Goal: Information Seeking & Learning: Find contact information

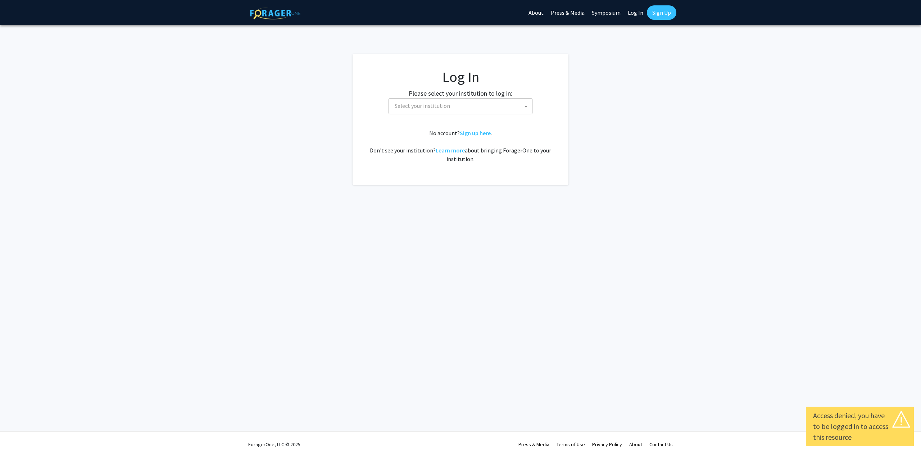
select select
click at [442, 107] on span "Select your institution" at bounding box center [421, 105] width 55 height 7
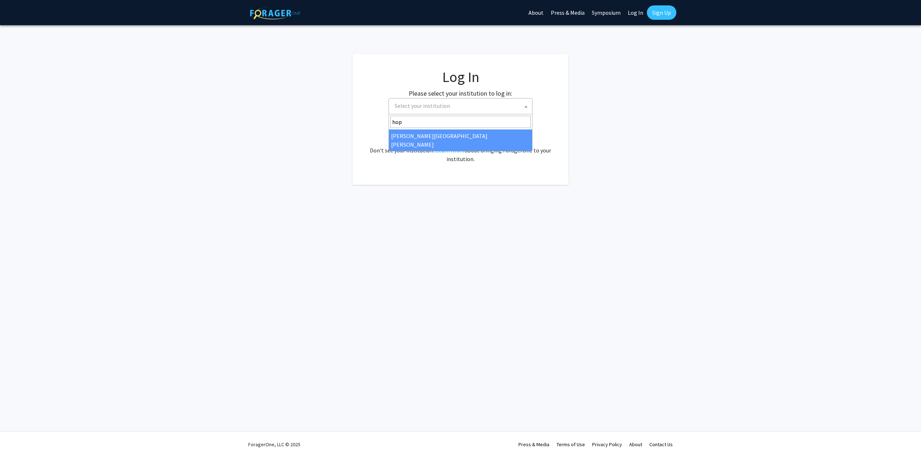
type input "hop"
select select "1"
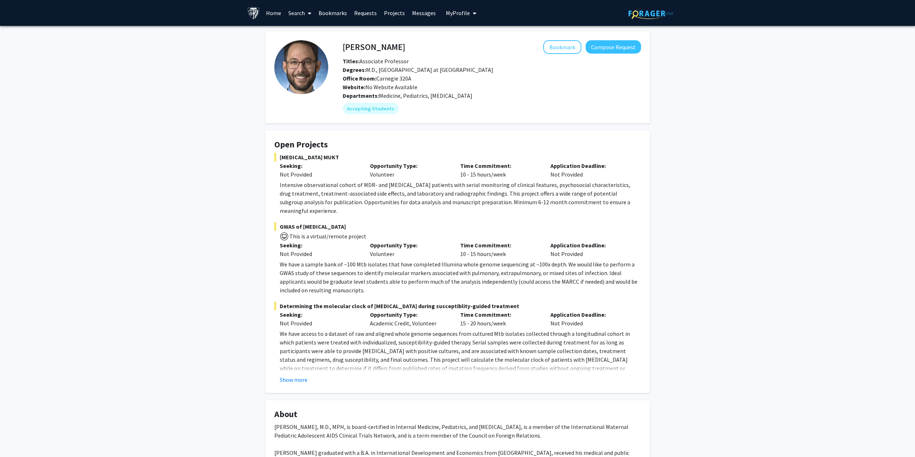
click at [254, 14] on img at bounding box center [253, 13] width 13 height 13
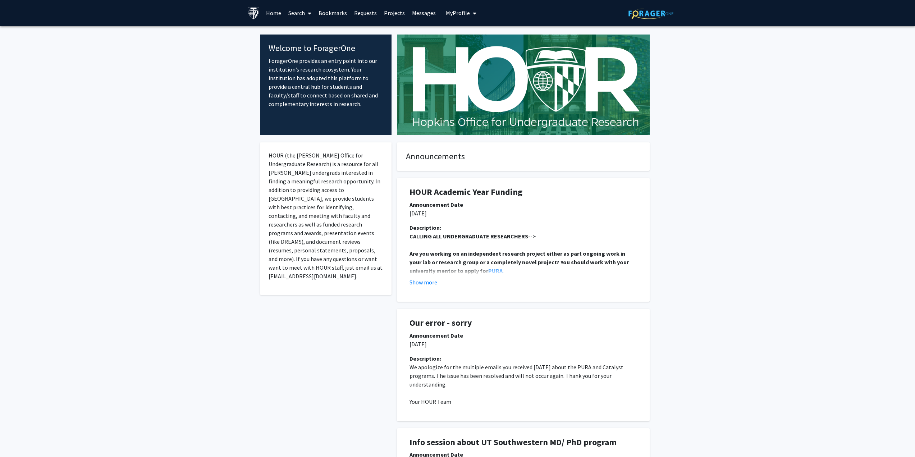
drag, startPoint x: 150, startPoint y: 0, endPoint x: 120, endPoint y: 130, distance: 133.6
click at [362, 10] on link "Requests" at bounding box center [366, 12] width 30 height 25
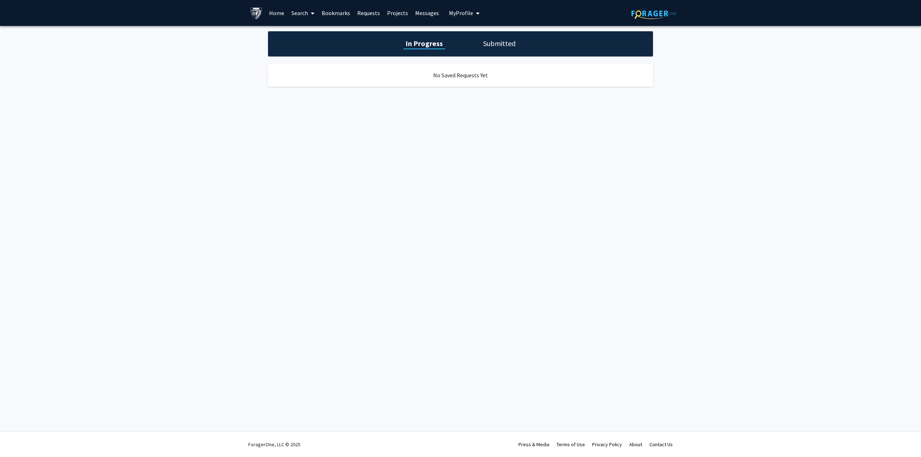
click at [394, 10] on link "Projects" at bounding box center [397, 12] width 28 height 25
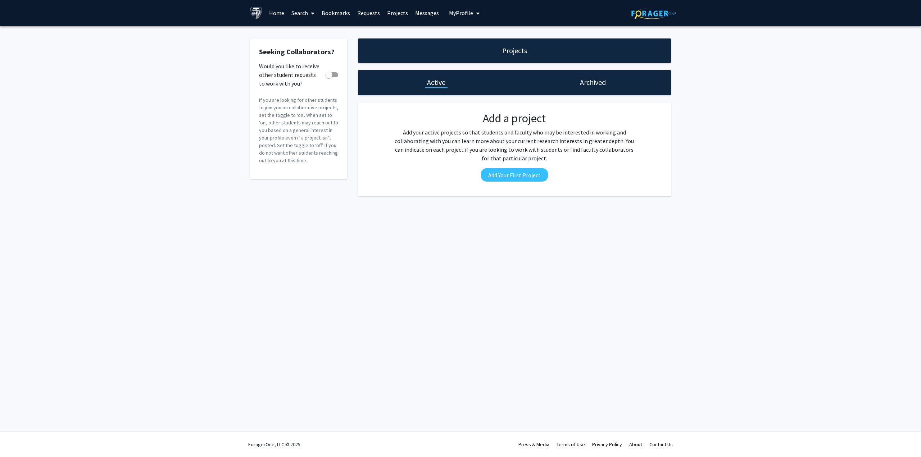
click at [419, 11] on link "Messages" at bounding box center [426, 12] width 31 height 25
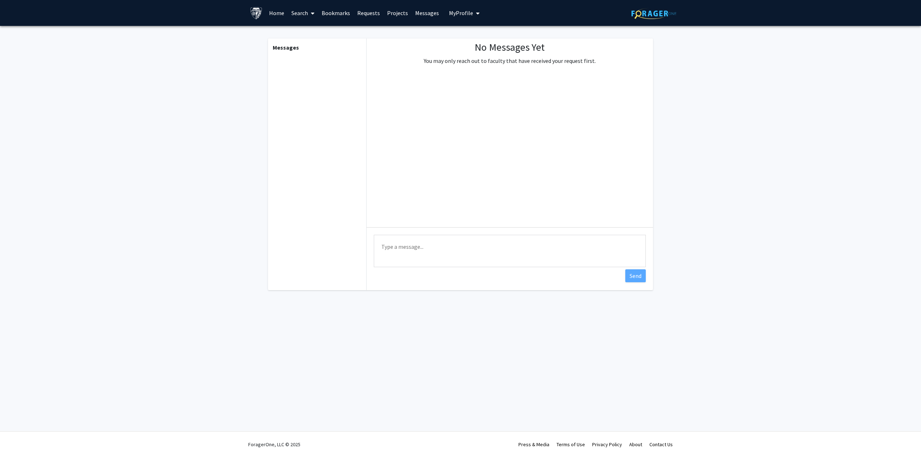
click at [302, 14] on link "Search" at bounding box center [303, 12] width 30 height 25
click at [340, 66] on span "Funding, Programs, & External Opportunities" at bounding box center [354, 62] width 133 height 14
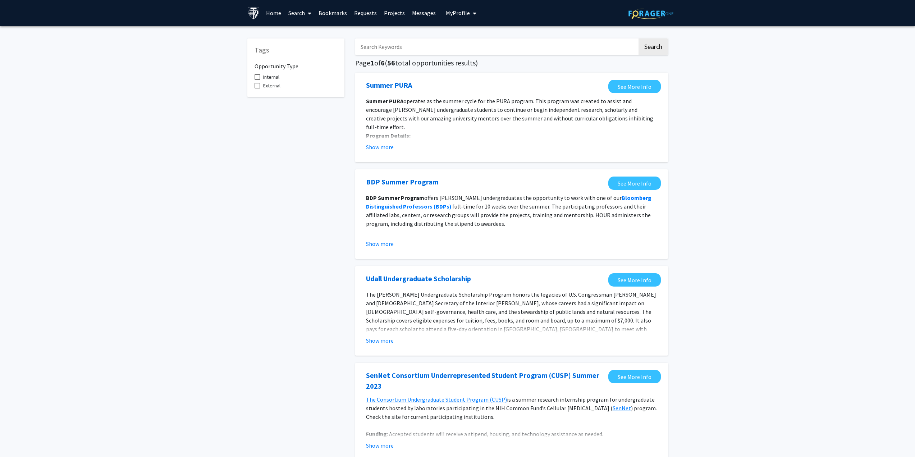
click at [387, 51] on input "Search Keywords" at bounding box center [496, 46] width 282 height 17
click at [639, 38] on button "Search" at bounding box center [653, 46] width 29 height 17
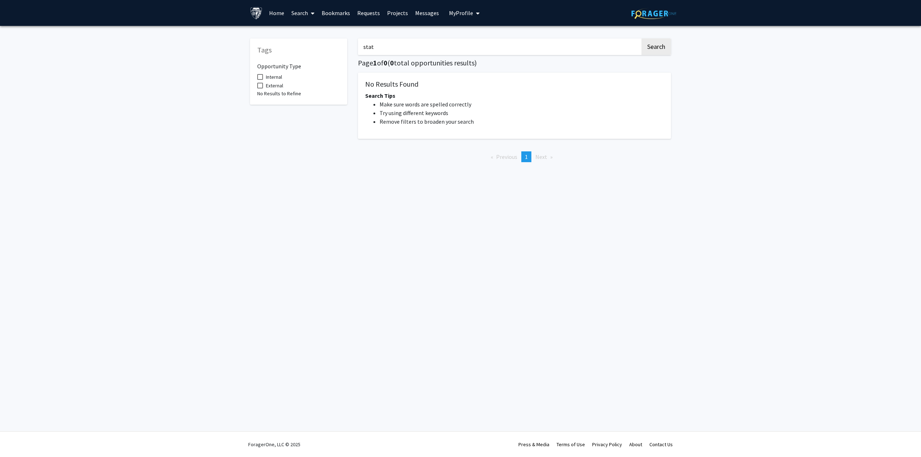
type input "stat"
click at [641, 38] on button "Search" at bounding box center [655, 46] width 29 height 17
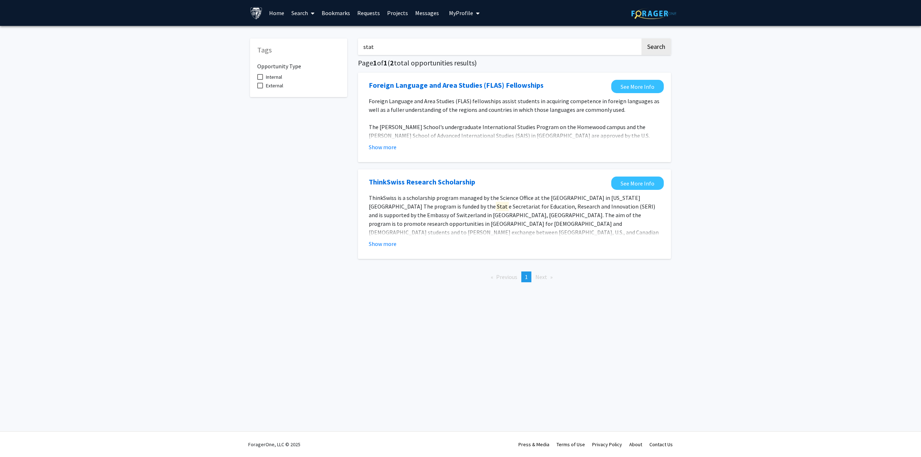
click at [386, 14] on link "Projects" at bounding box center [397, 12] width 28 height 25
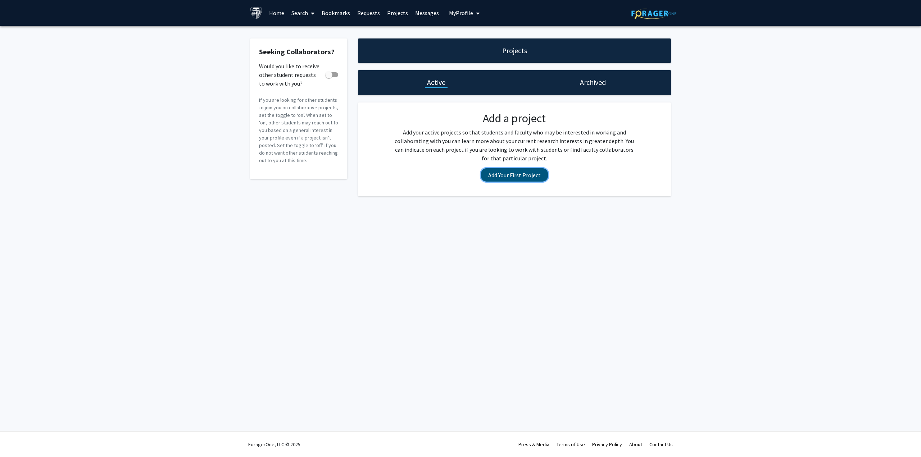
click at [511, 179] on button "Add Your First Project" at bounding box center [514, 174] width 67 height 13
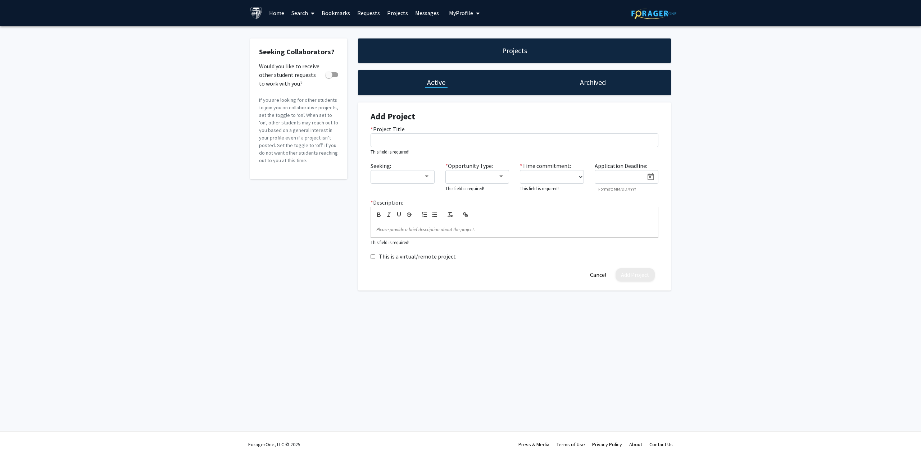
click at [368, 13] on link "Requests" at bounding box center [368, 12] width 30 height 25
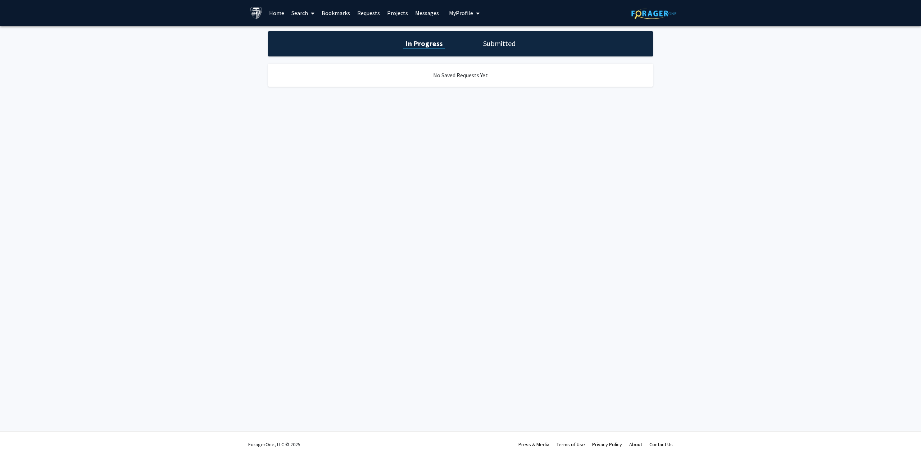
click at [341, 15] on link "Bookmarks" at bounding box center [336, 12] width 36 height 25
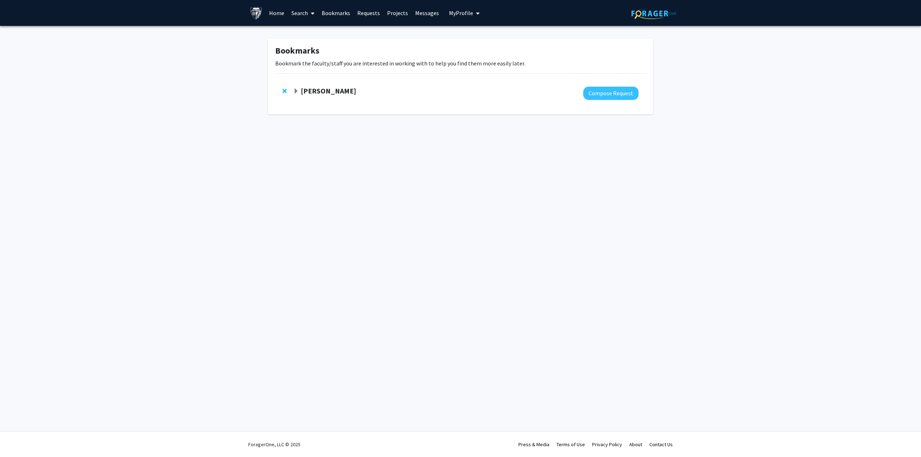
click at [307, 90] on strong "Robert Stevens" at bounding box center [328, 90] width 55 height 9
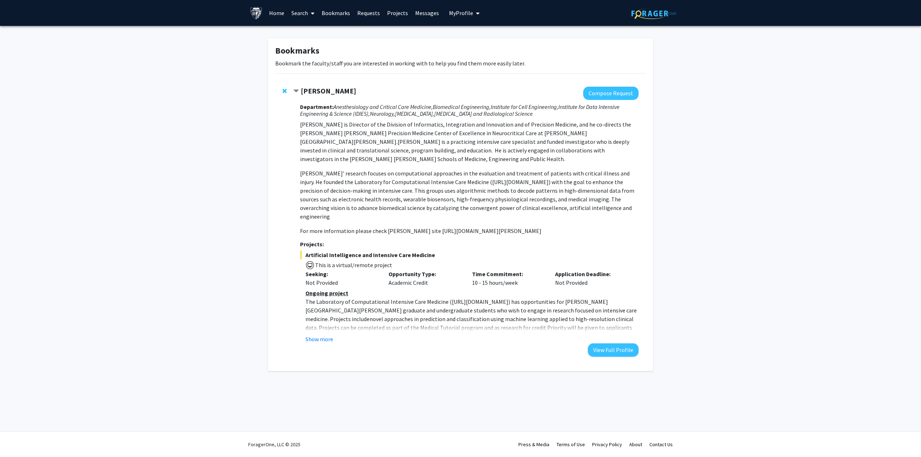
click at [305, 16] on link "Search" at bounding box center [303, 12] width 30 height 25
click at [313, 31] on span "Faculty/Staff" at bounding box center [314, 33] width 53 height 14
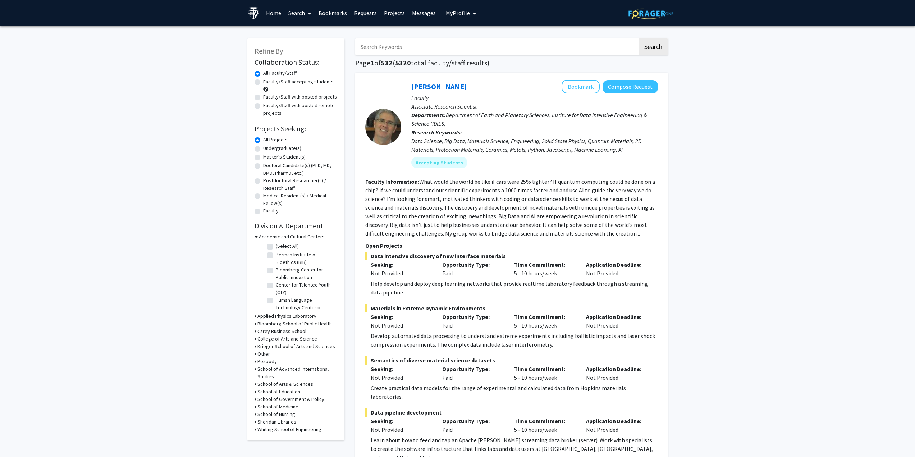
click at [396, 54] on input "Search Keywords" at bounding box center [496, 46] width 282 height 17
click at [639, 38] on button "Search" at bounding box center [653, 46] width 29 height 17
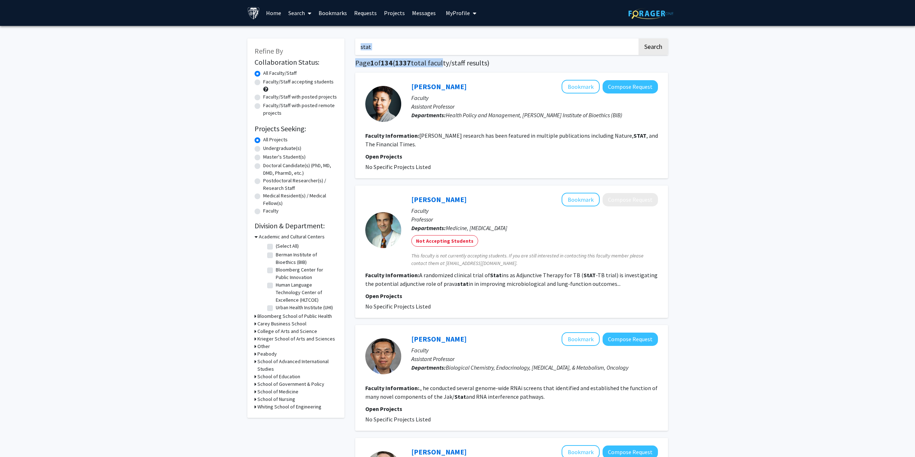
click at [439, 52] on input "stat" at bounding box center [496, 46] width 282 height 17
type input "statistics"
click at [639, 38] on button "Search" at bounding box center [653, 46] width 29 height 17
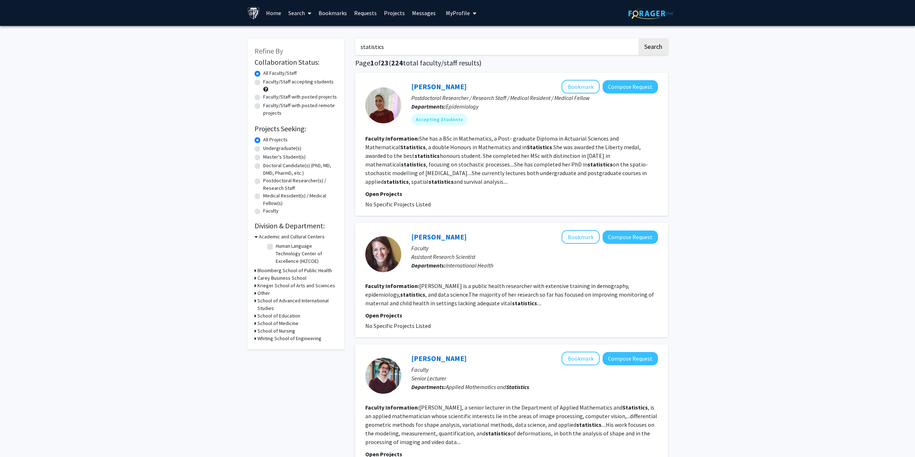
click at [263, 82] on label "Faculty/Staff accepting students" at bounding box center [298, 82] width 70 height 8
click at [263, 82] on input "Faculty/Staff accepting students" at bounding box center [265, 80] width 5 height 5
radio input "true"
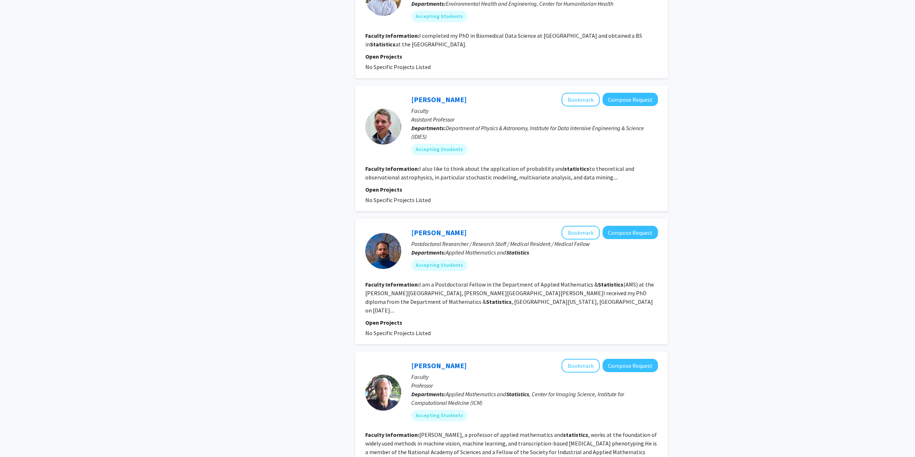
scroll to position [827, 0]
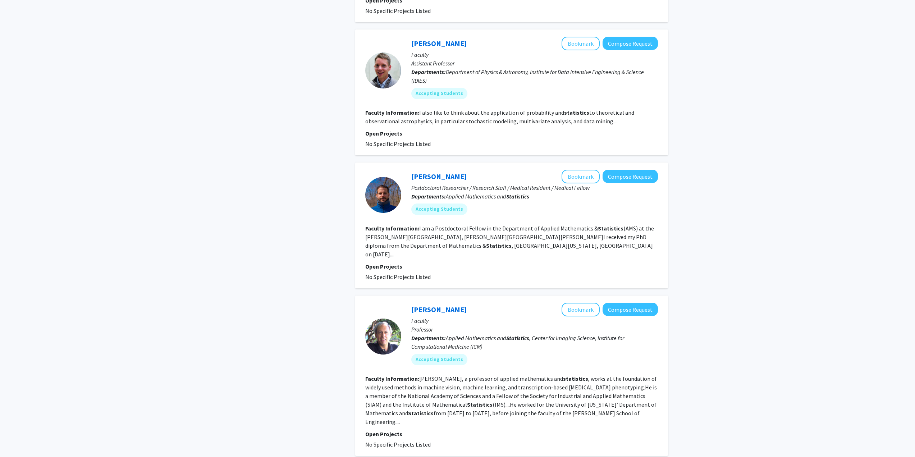
click at [458, 242] on fg-read-more "I am a Postdoctoral Fellow in the Department of Applied Mathematics & Statistic…" at bounding box center [509, 241] width 289 height 33
click at [443, 180] on link "Konstantinos Pantazis" at bounding box center [438, 176] width 55 height 9
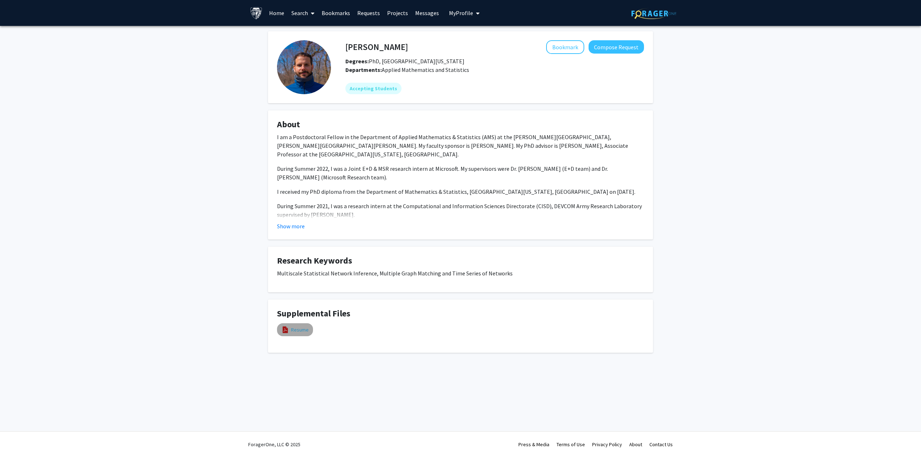
click at [306, 327] on link "Resume" at bounding box center [300, 330] width 18 height 8
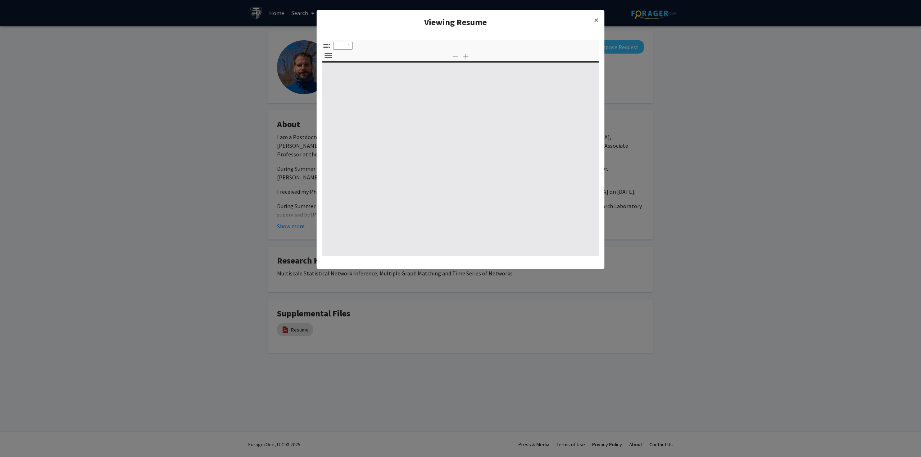
select select "custom"
type input "0"
select select "custom"
type input "1"
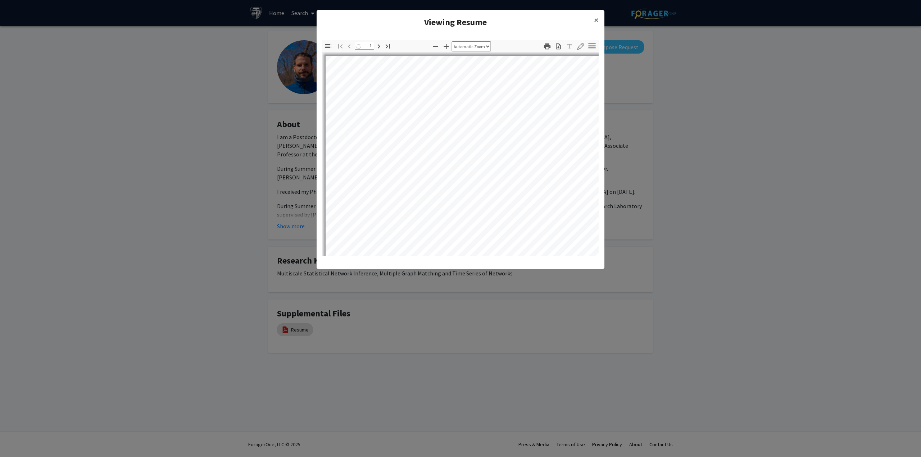
select select "auto"
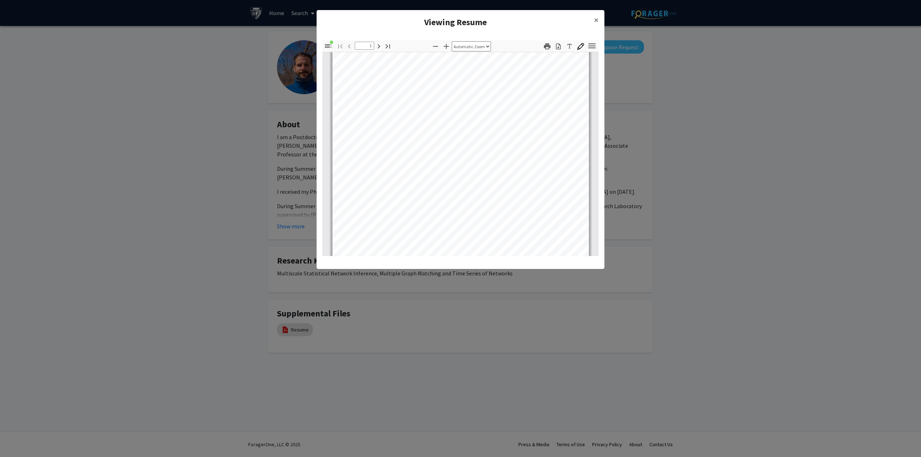
scroll to position [72, 0]
type input "2"
click at [596, 20] on span "×" at bounding box center [596, 19] width 5 height 11
